Goal: Obtain resource: Obtain resource

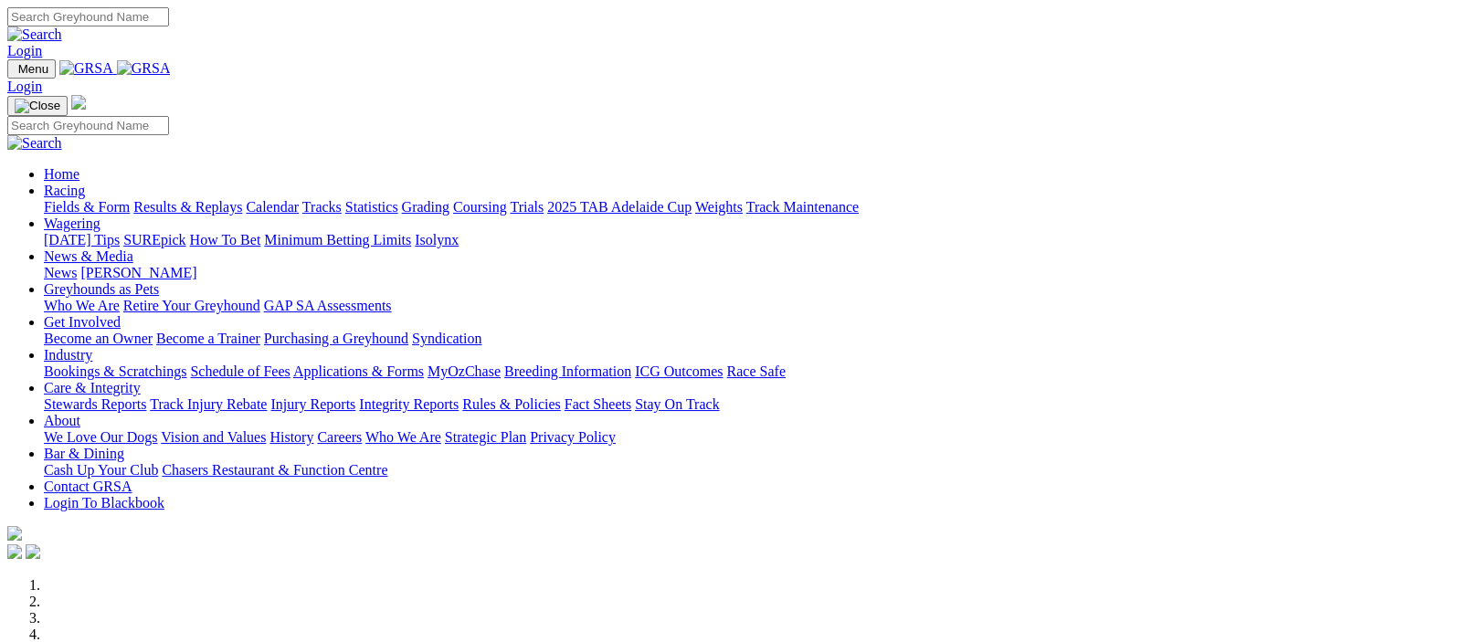
click at [171, 63] on img at bounding box center [144, 68] width 54 height 16
click at [171, 66] on img at bounding box center [144, 68] width 54 height 16
click at [171, 64] on img at bounding box center [144, 68] width 54 height 16
click at [69, 199] on link "Fields & Form" at bounding box center [87, 207] width 86 height 16
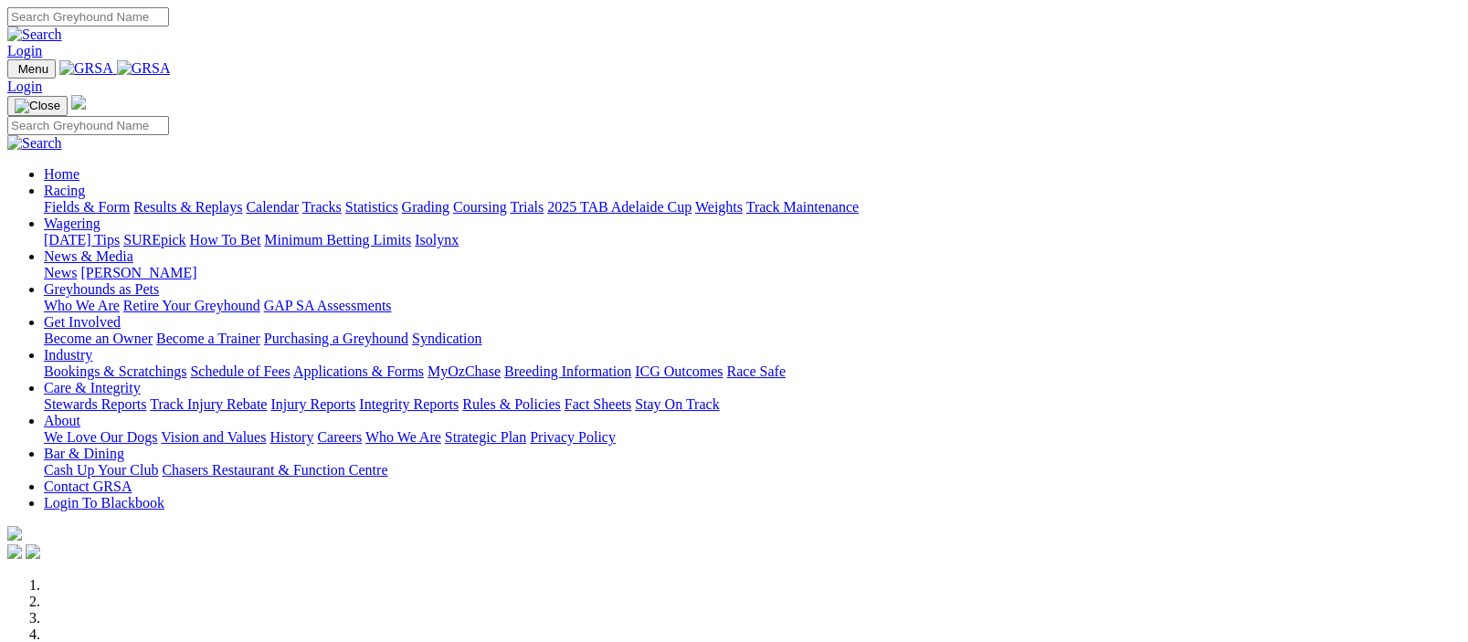
click at [171, 65] on img at bounding box center [144, 68] width 54 height 16
click at [171, 66] on img at bounding box center [144, 68] width 54 height 16
click at [171, 69] on img at bounding box center [144, 68] width 54 height 16
click at [85, 183] on link "Racing" at bounding box center [64, 191] width 41 height 16
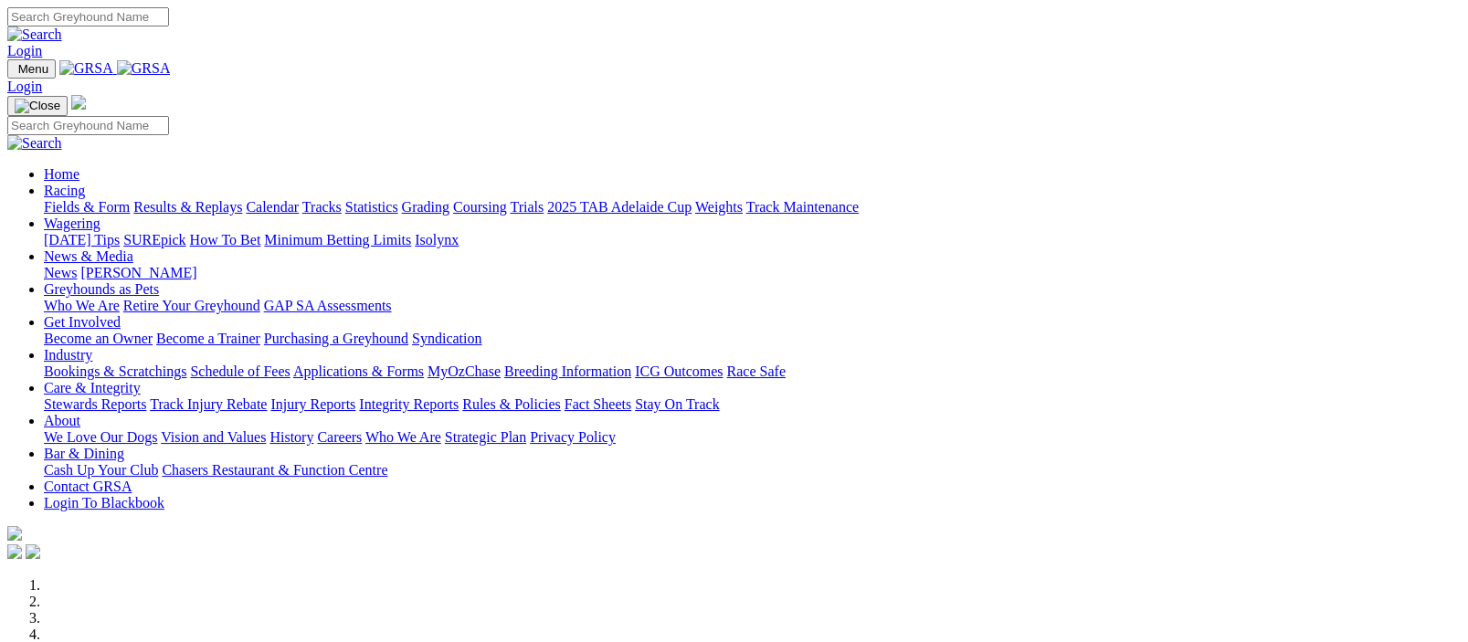
click at [85, 183] on link "Racing" at bounding box center [64, 191] width 41 height 16
click at [83, 199] on link "Fields & Form" at bounding box center [87, 207] width 86 height 16
